Goal: Complete application form

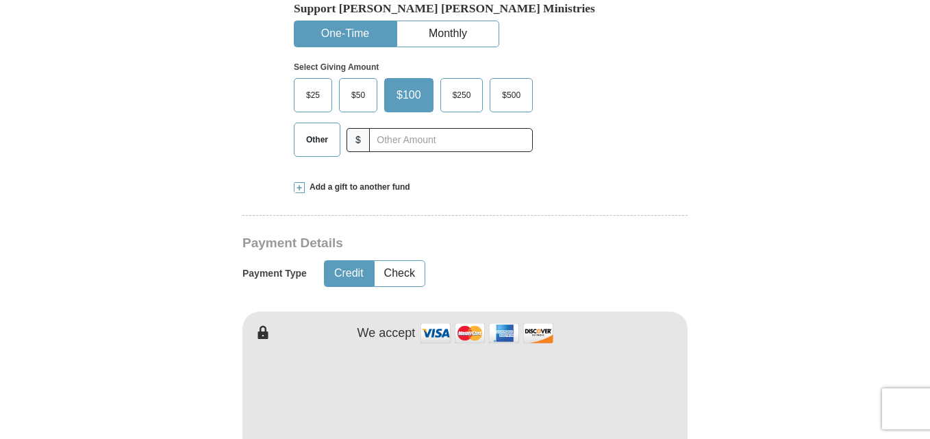
scroll to position [513, 0]
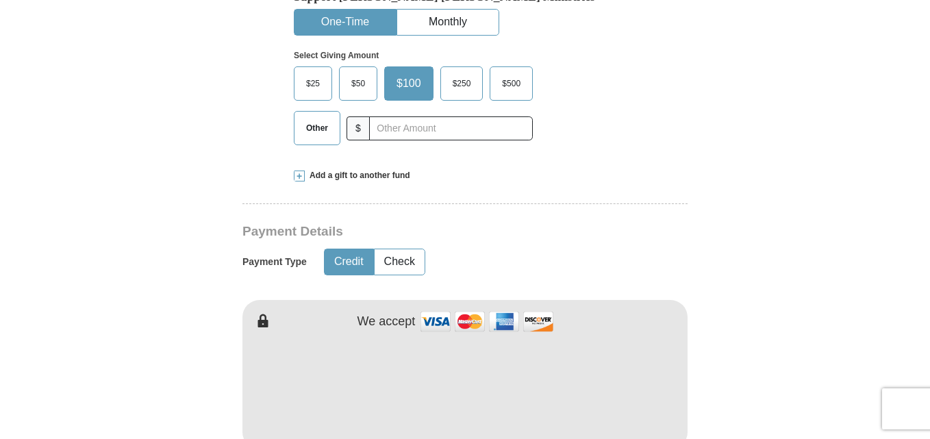
type input "Gestriudis"
type input "[GEOGRAPHIC_DATA]"
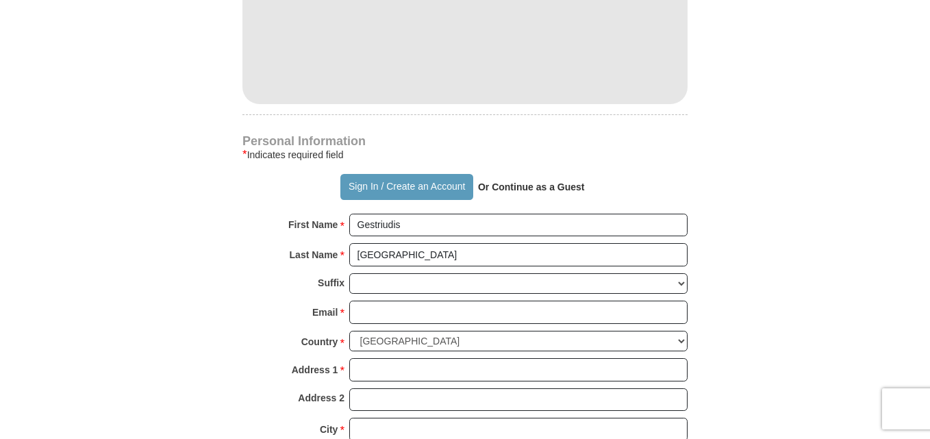
scroll to position [940, 0]
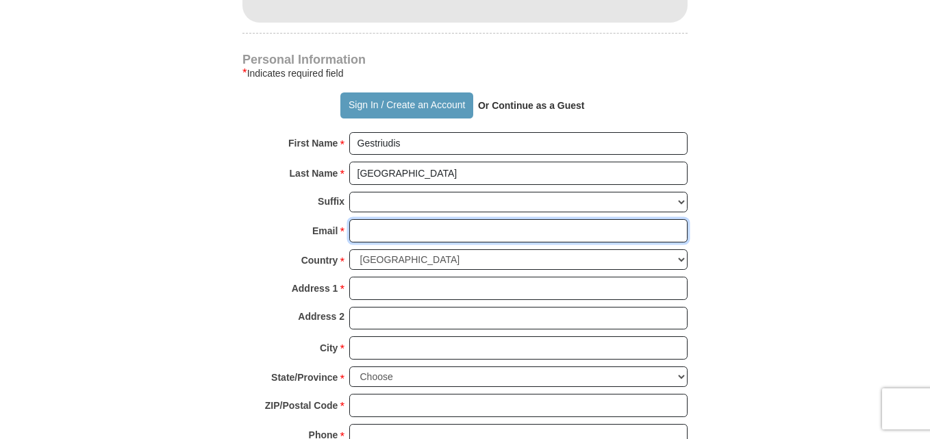
click at [443, 219] on input "Email *" at bounding box center [518, 230] width 338 height 23
type input "[EMAIL_ADDRESS][DOMAIN_NAME]"
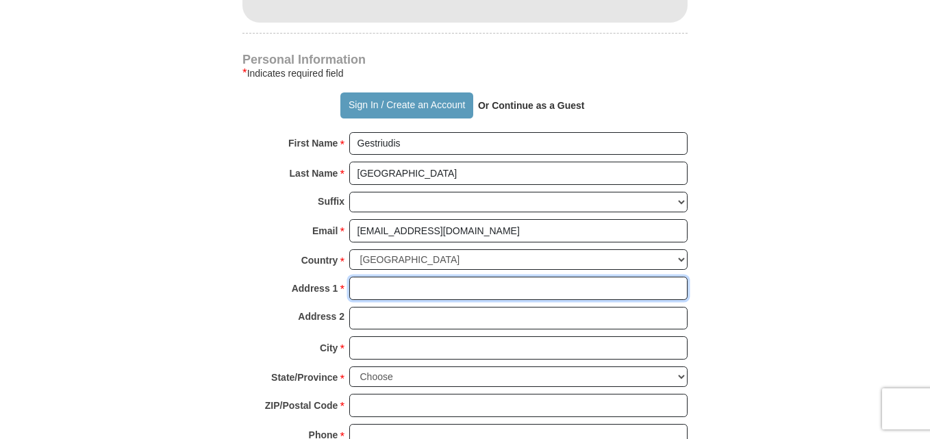
type input "[STREET_ADDRESS]"
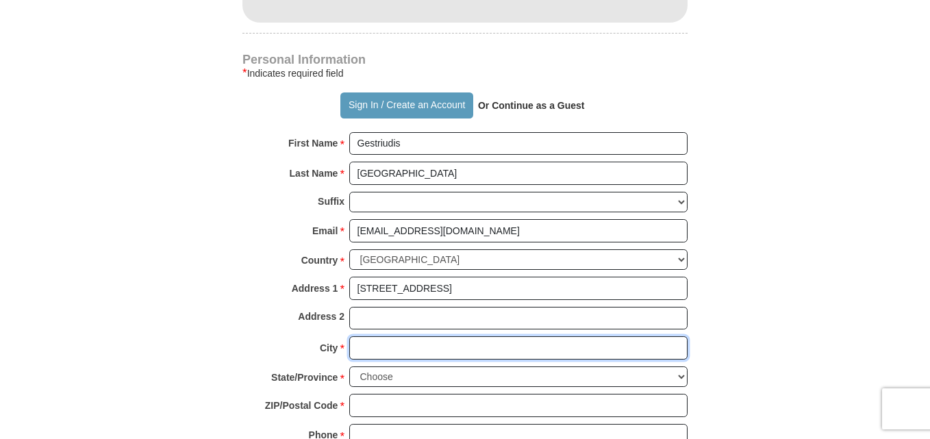
type input "TULSA"
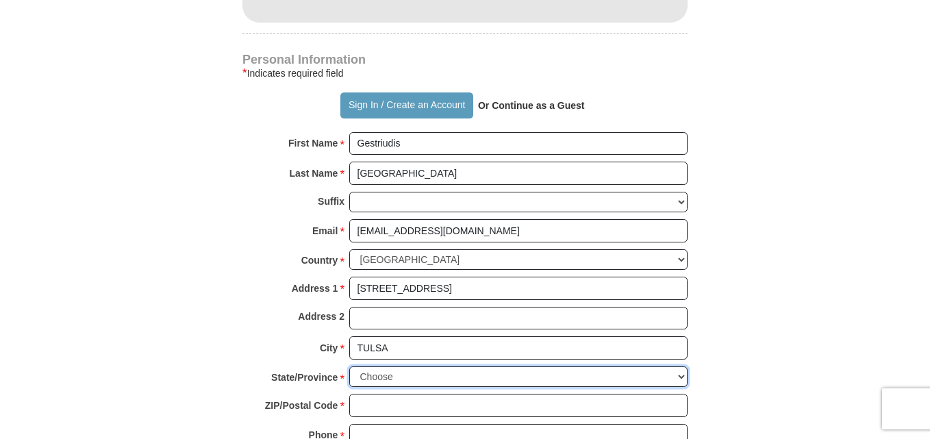
select select "OK"
type input "74133"
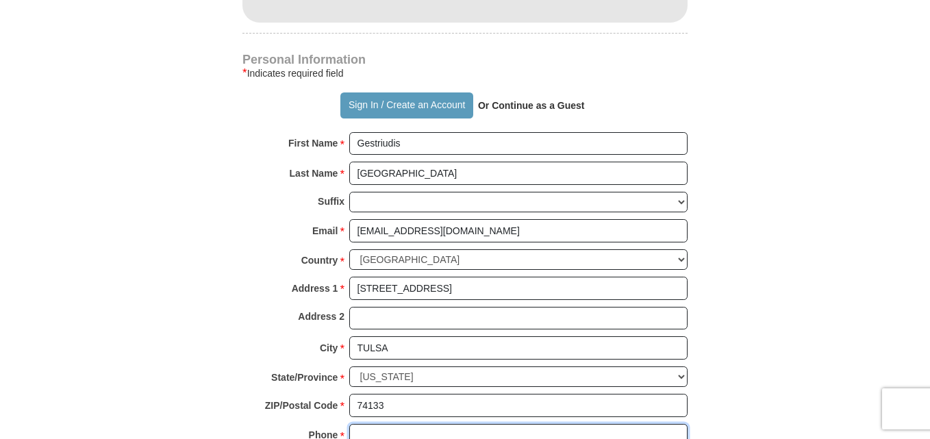
type input "9095165767"
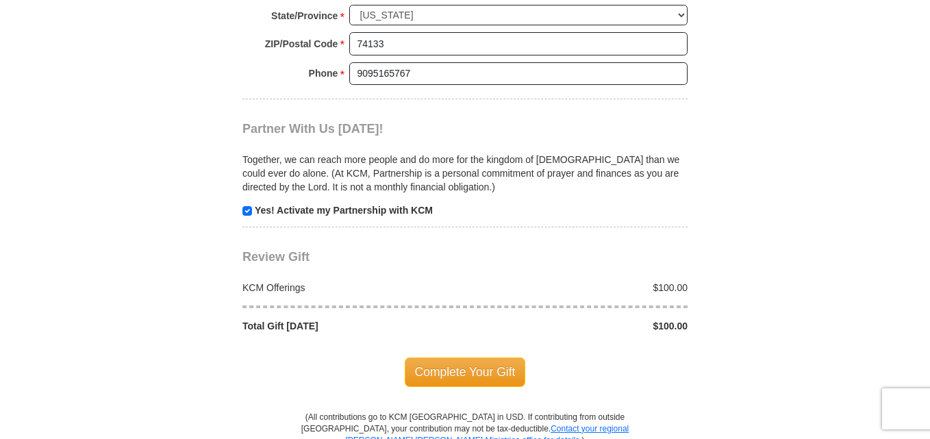
scroll to position [1306, 0]
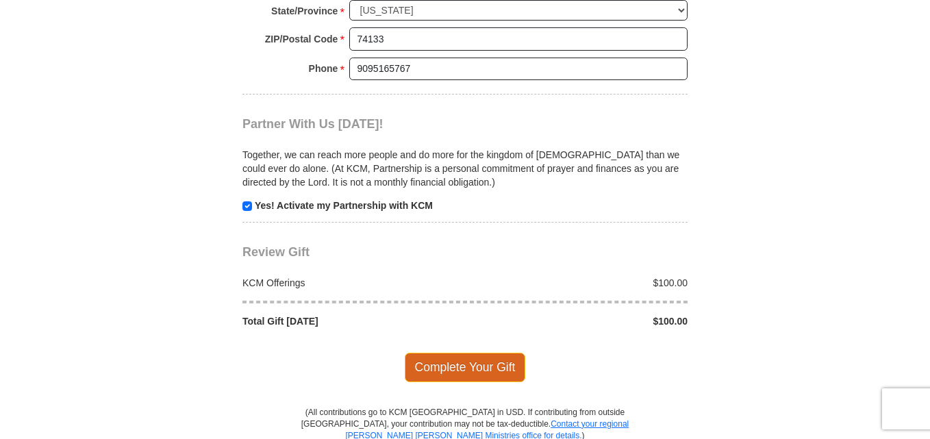
click at [478, 353] on span "Complete Your Gift" at bounding box center [465, 367] width 121 height 29
